Goal: Go to known website: Access a specific website the user already knows

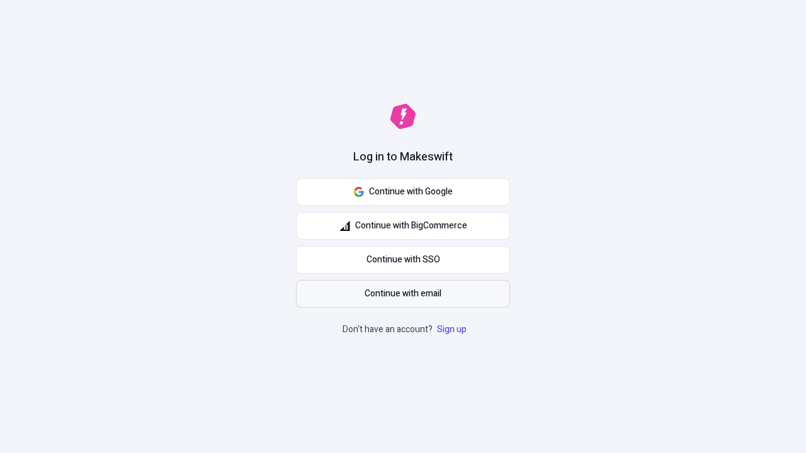
click at [403, 294] on span "Continue with email" at bounding box center [403, 294] width 77 height 14
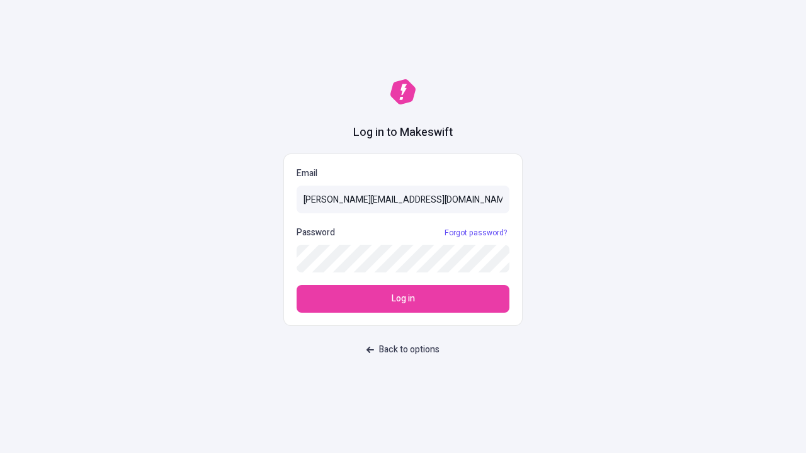
type input "[PERSON_NAME][EMAIL_ADDRESS][DOMAIN_NAME]"
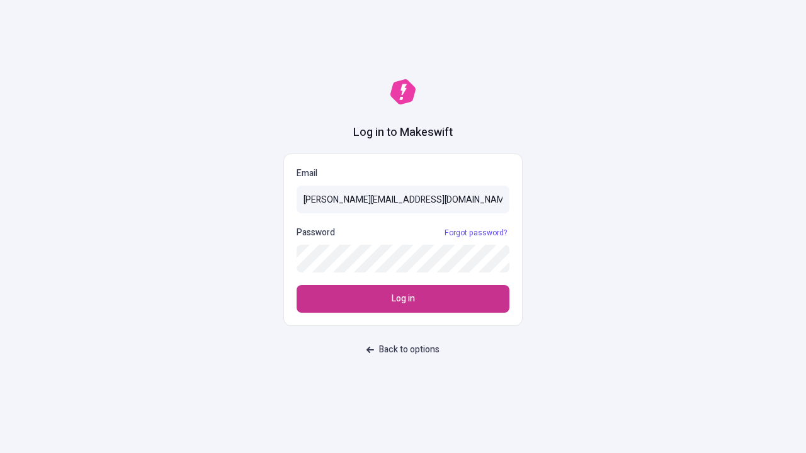
click at [403, 299] on span "Log in" at bounding box center [403, 299] width 23 height 14
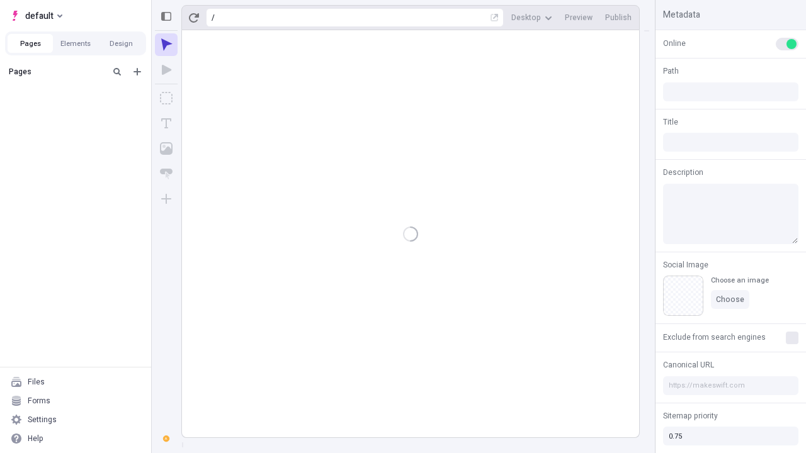
type input "/deep-link-tenuis"
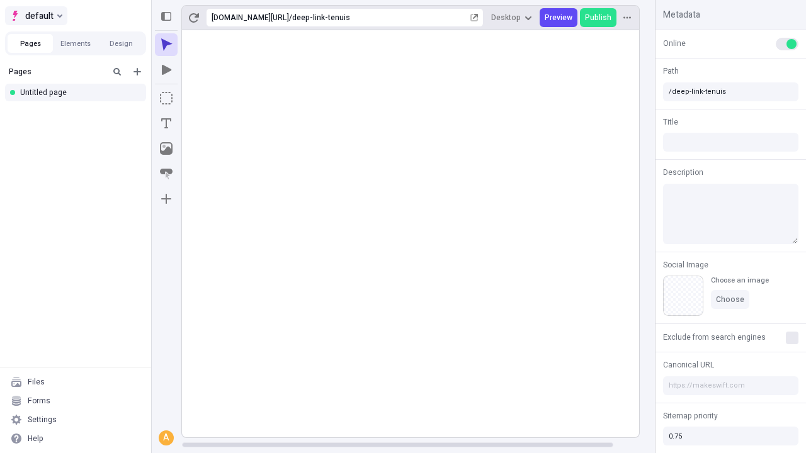
click at [35, 16] on span "default" at bounding box center [39, 15] width 28 height 15
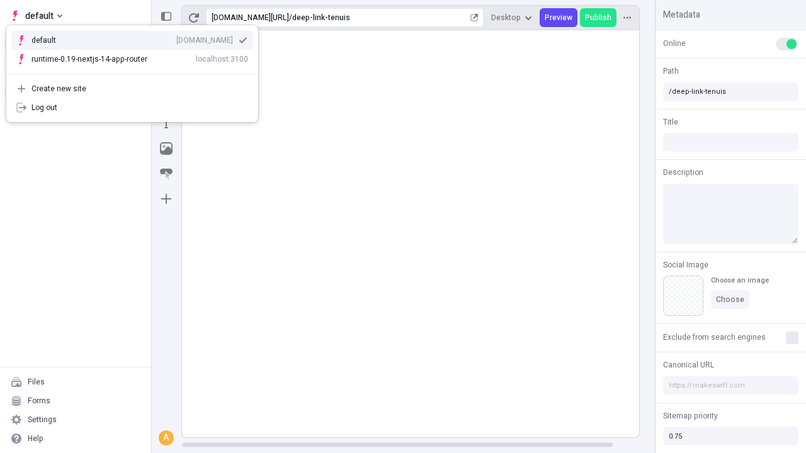
click at [176, 38] on div "[DOMAIN_NAME]" at bounding box center [204, 40] width 57 height 10
